Goal: Find specific page/section: Find specific page/section

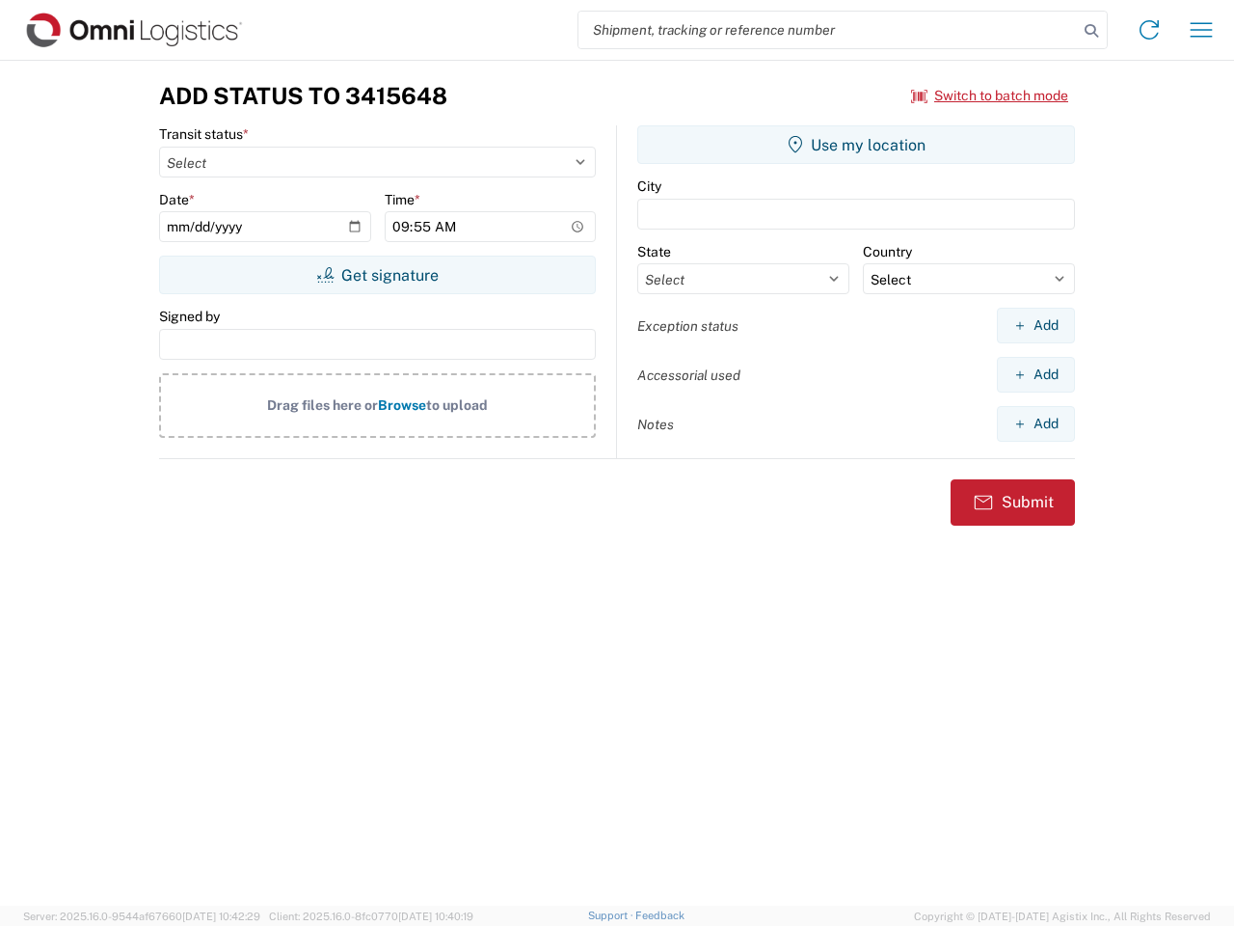
click at [828, 30] on input "search" at bounding box center [828, 30] width 499 height 37
click at [1091, 31] on icon at bounding box center [1091, 30] width 27 height 27
click at [1149, 30] on icon at bounding box center [1149, 29] width 31 height 31
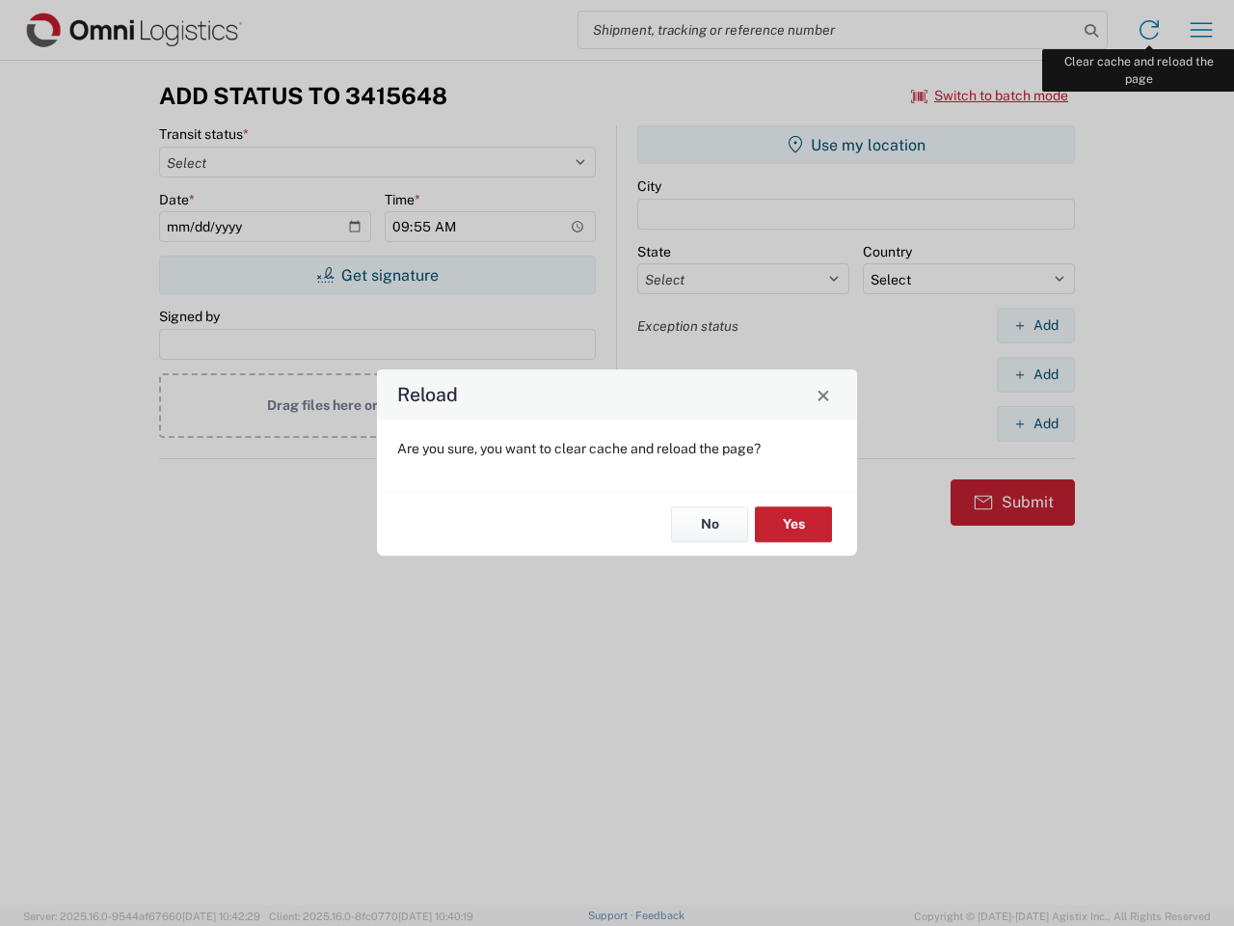
click at [1201, 30] on div "Reload Are you sure, you want to clear cache and reload the page? No Yes" at bounding box center [617, 463] width 1234 height 926
click at [990, 95] on div "Reload Are you sure, you want to clear cache and reload the page? No Yes" at bounding box center [617, 463] width 1234 height 926
click at [377, 275] on div "Reload Are you sure, you want to clear cache and reload the page? No Yes" at bounding box center [617, 463] width 1234 height 926
click at [856, 145] on div "Reload Are you sure, you want to clear cache and reload the page? No Yes" at bounding box center [617, 463] width 1234 height 926
click at [1036, 325] on div "Reload Are you sure, you want to clear cache and reload the page? No Yes" at bounding box center [617, 463] width 1234 height 926
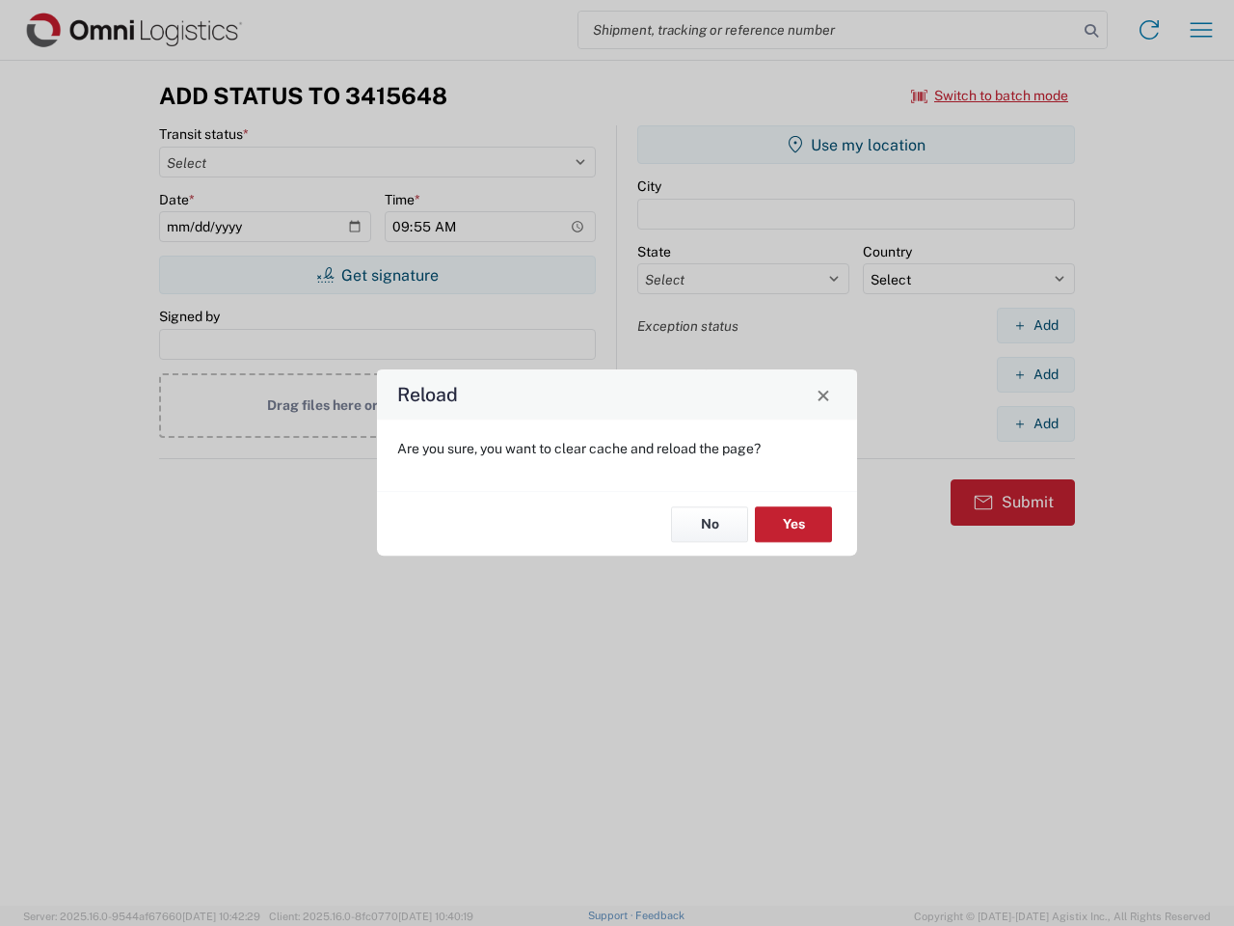
click at [1036, 374] on div "Reload Are you sure, you want to clear cache and reload the page? No Yes" at bounding box center [617, 463] width 1234 height 926
click at [1036, 423] on div "Reload Are you sure, you want to clear cache and reload the page? No Yes" at bounding box center [617, 463] width 1234 height 926
